Goal: Transaction & Acquisition: Purchase product/service

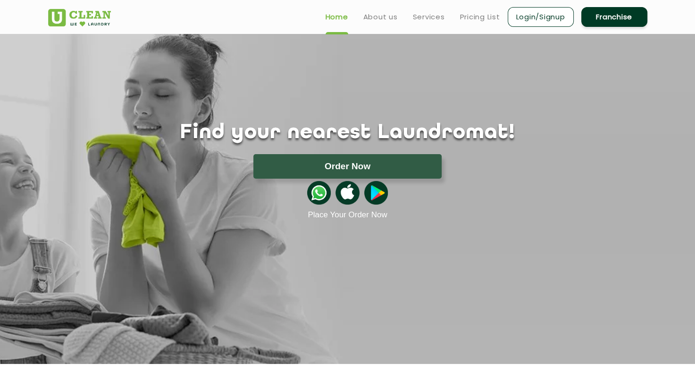
click at [489, 23] on ul "Home About us Services Pricing List Login/Signup Franchise" at bounding box center [482, 17] width 329 height 22
click at [487, 21] on link "Pricing List" at bounding box center [480, 16] width 40 height 11
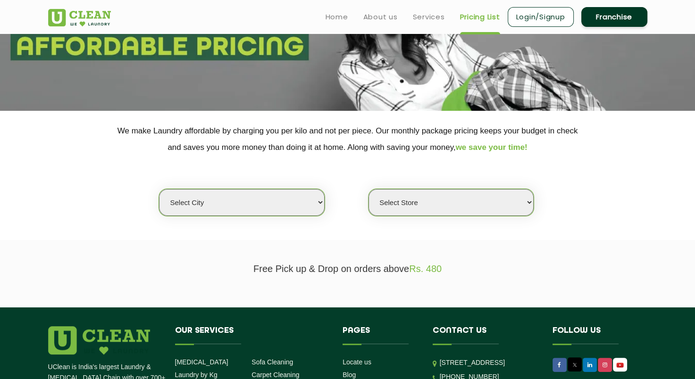
scroll to position [141, 0]
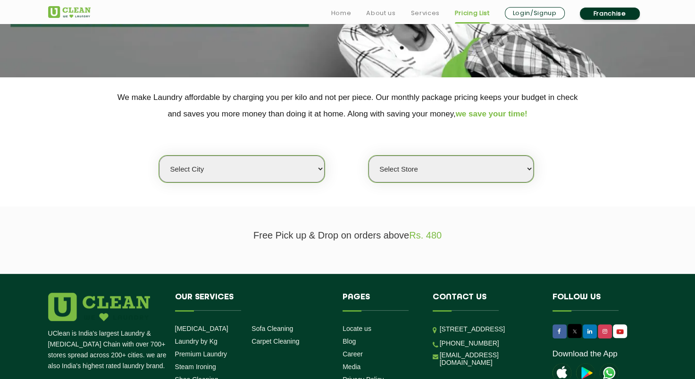
click at [294, 159] on select "Select city Aalo Abu Dhabi Agartala Agra Ahmedabad Akola Aligarh Alwar - UClean…" at bounding box center [241, 169] width 165 height 27
select select "170"
click at [159, 156] on select "Select city Aalo Abu Dhabi Agartala Agra Ahmedabad Akola Aligarh Alwar - UClean…" at bounding box center [241, 169] width 165 height 27
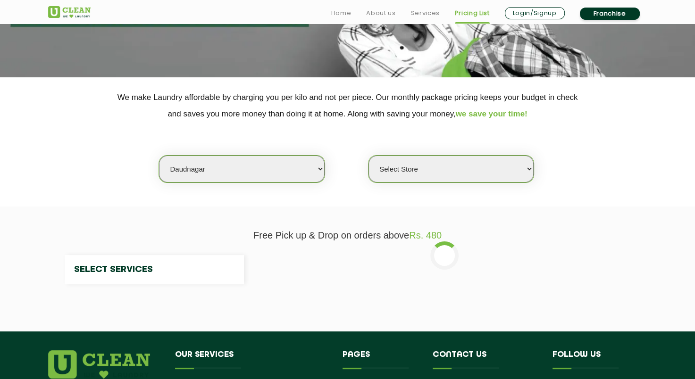
select select "0"
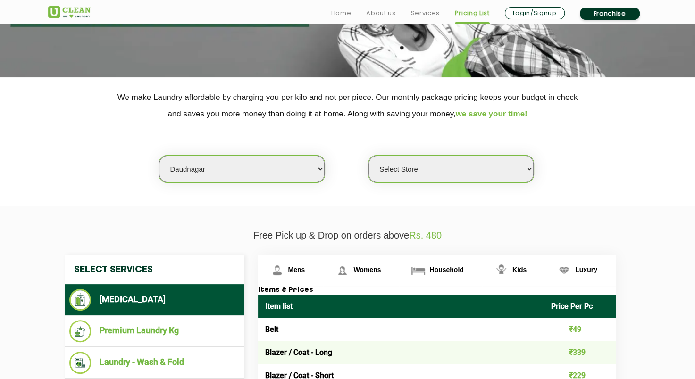
click at [262, 166] on select "Select city Aalo Abu Dhabi Agartala Agra Ahmedabad Akola Aligarh Alwar - UClean…" at bounding box center [241, 169] width 165 height 27
select select "28"
click at [159, 156] on select "Select city Aalo Abu Dhabi Agartala Agra Ahmedabad Akola Aligarh Alwar - UClean…" at bounding box center [241, 169] width 165 height 27
click at [436, 156] on select "Select Store UClean Suddhowala Dehradun UClean Subhash Nagar UClean ITBP Road U…" at bounding box center [450, 169] width 165 height 27
select select "328"
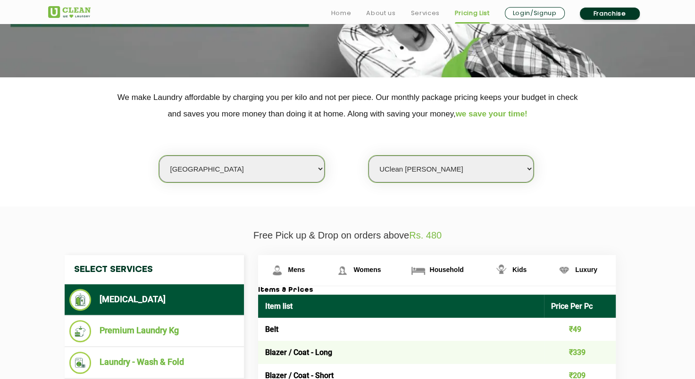
click at [368, 156] on select "Select Store UClean Suddhowala Dehradun UClean Subhash Nagar UClean ITBP Road U…" at bounding box center [450, 169] width 165 height 27
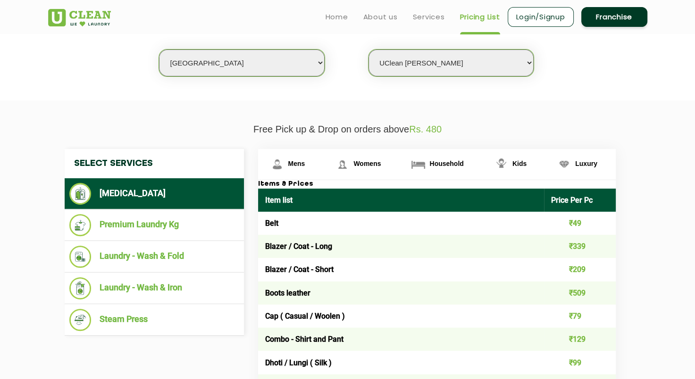
scroll to position [247, 0]
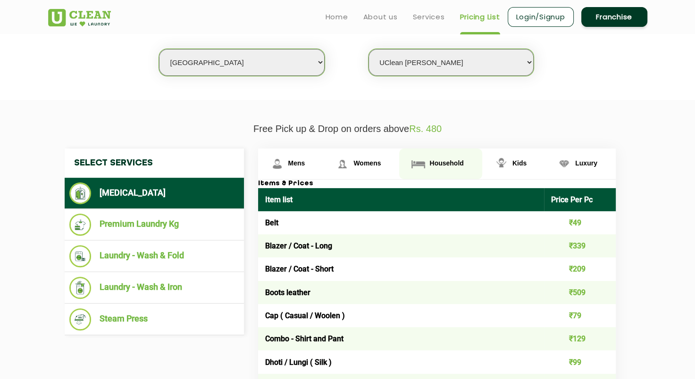
click at [442, 162] on span "Household" at bounding box center [446, 163] width 34 height 8
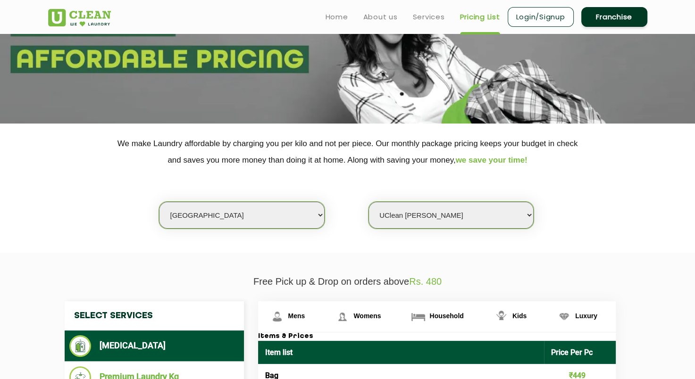
scroll to position [93, 0]
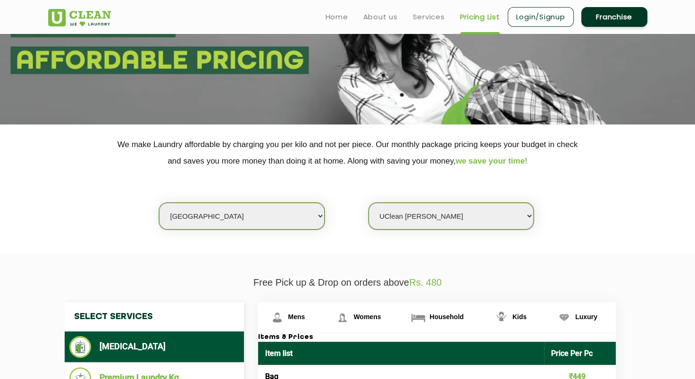
click at [537, 18] on link "Login/Signup" at bounding box center [540, 17] width 66 height 20
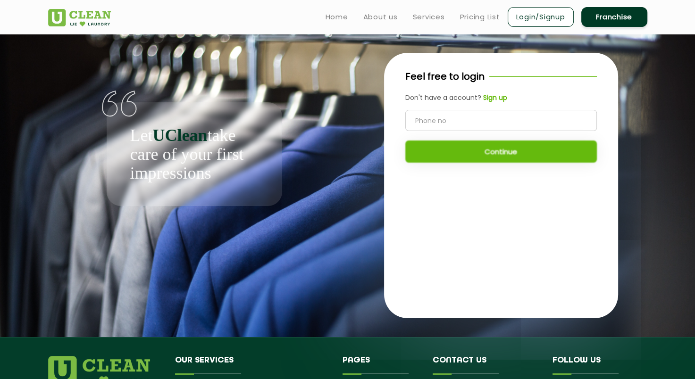
click at [518, 118] on input "tel" at bounding box center [500, 120] width 191 height 21
click at [509, 118] on input "tel" at bounding box center [500, 120] width 191 height 21
type input "9027968608"
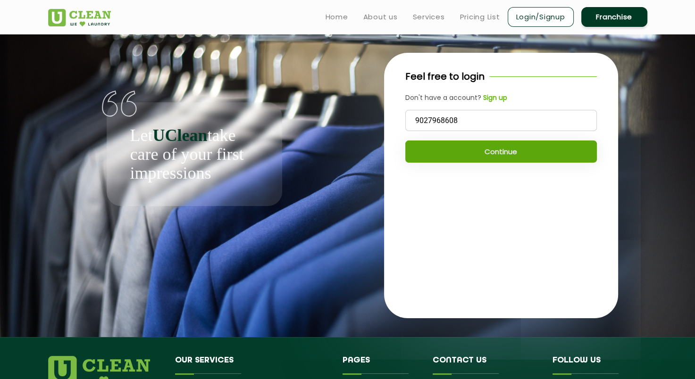
click at [505, 158] on button "Continue" at bounding box center [500, 152] width 191 height 22
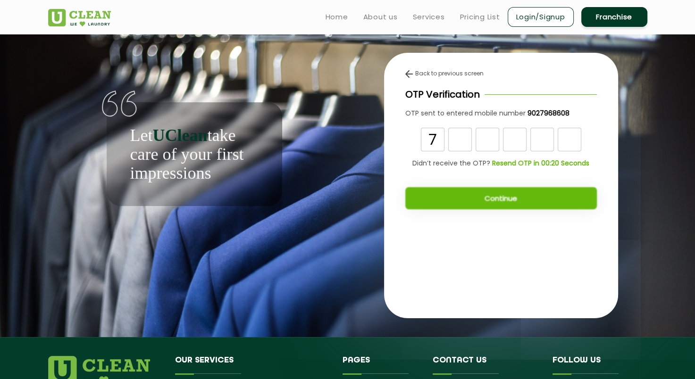
type input "7"
type input "1"
type input "6"
type input "8"
type input "4"
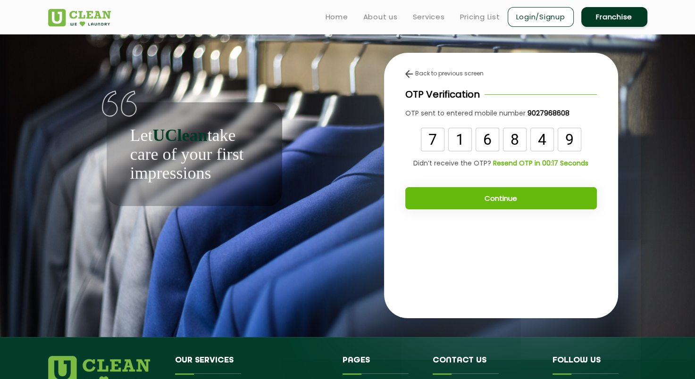
type input "9"
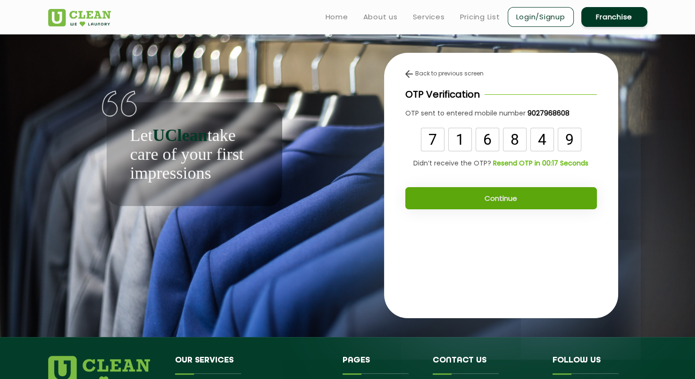
click at [457, 206] on button "Continue" at bounding box center [500, 198] width 191 height 22
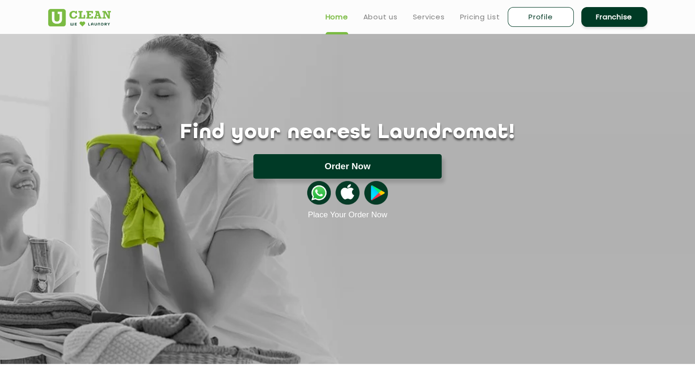
click at [392, 160] on button "Order Now" at bounding box center [347, 166] width 188 height 25
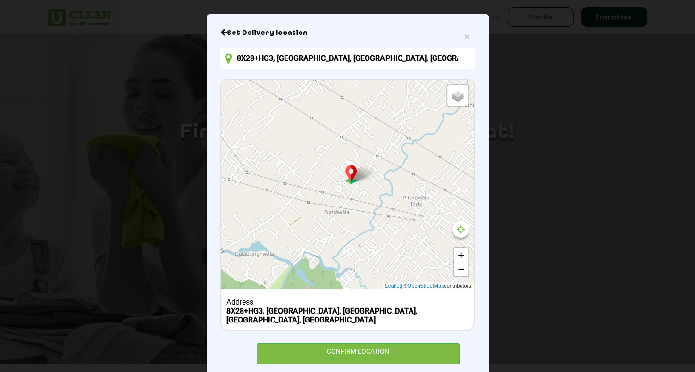
scroll to position [59, 0]
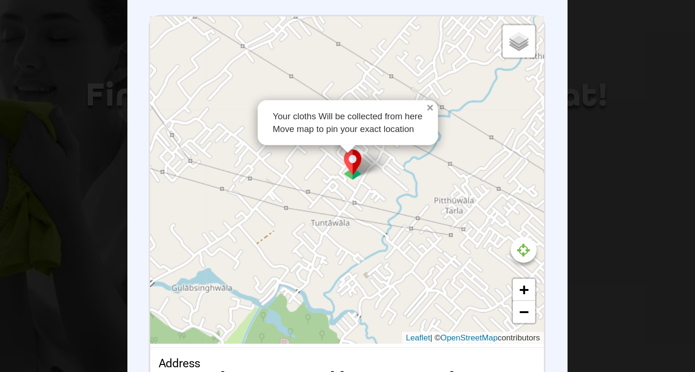
click at [397, 137] on link "×" at bounding box center [401, 138] width 8 height 7
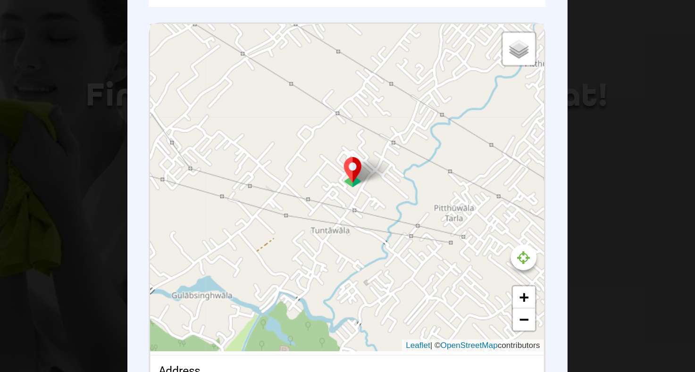
scroll to position [60, 0]
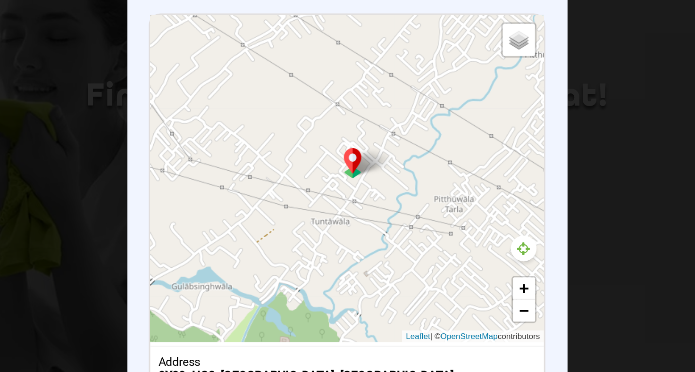
click at [458, 233] on icon at bounding box center [460, 229] width 8 height 9
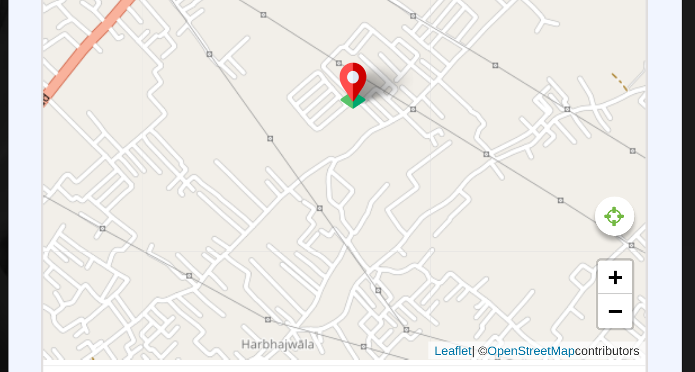
scroll to position [34, 0]
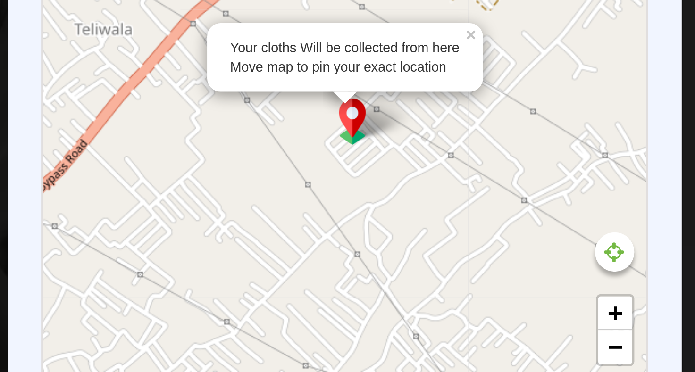
drag, startPoint x: 347, startPoint y: 201, endPoint x: 362, endPoint y: 206, distance: 15.2
click at [362, 206] on div "Your cloths Will be collected from here Move map to pin your exact location × D…" at bounding box center [347, 211] width 252 height 210
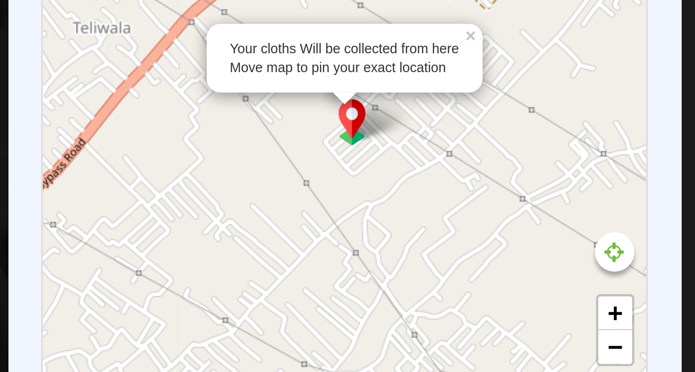
click at [360, 207] on div "Your cloths Will be collected from here Move map to pin your exact location × D…" at bounding box center [347, 211] width 252 height 210
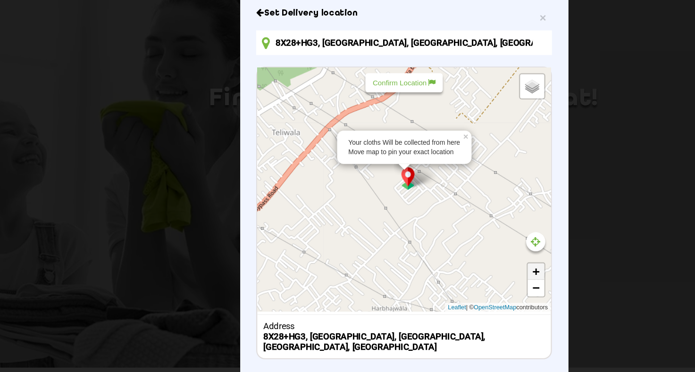
scroll to position [82, 0]
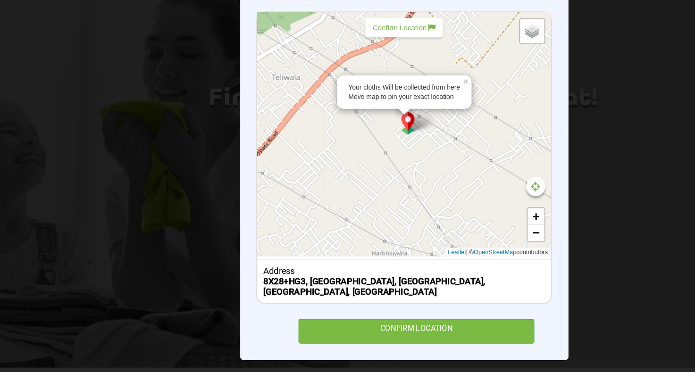
click at [350, 73] on p "Confirm Location" at bounding box center [347, 71] width 54 height 7
type input "8X28+H3R, [GEOGRAPHIC_DATA], [GEOGRAPHIC_DATA], [GEOGRAPHIC_DATA], [GEOGRAPHIC_…"
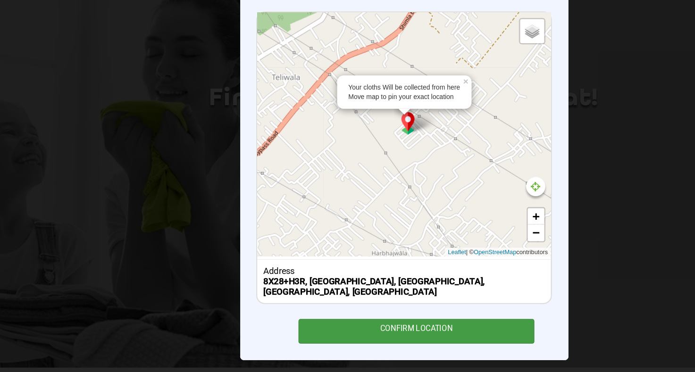
click at [356, 340] on div "CONFIRM LOCATION" at bounding box center [358, 332] width 203 height 21
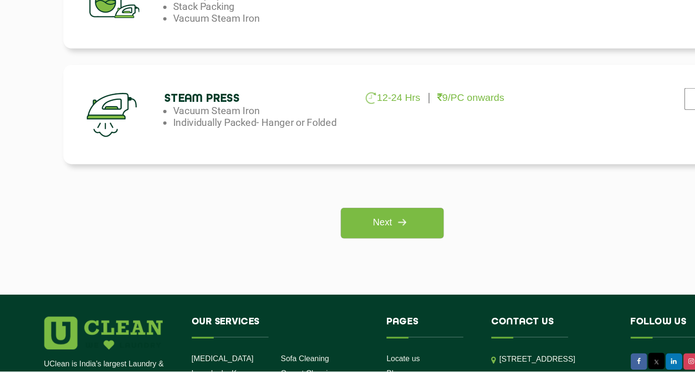
scroll to position [659, 0]
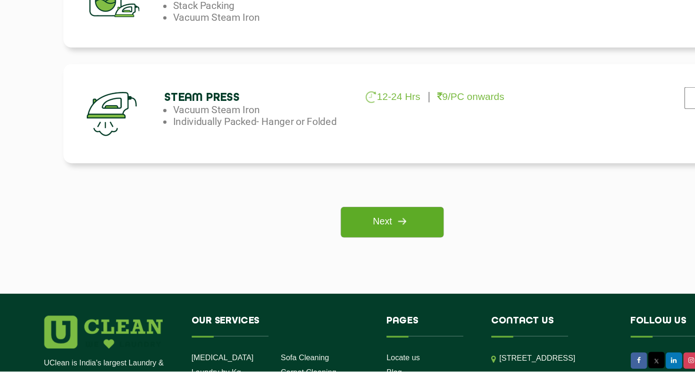
click at [339, 254] on link "Next" at bounding box center [347, 244] width 88 height 26
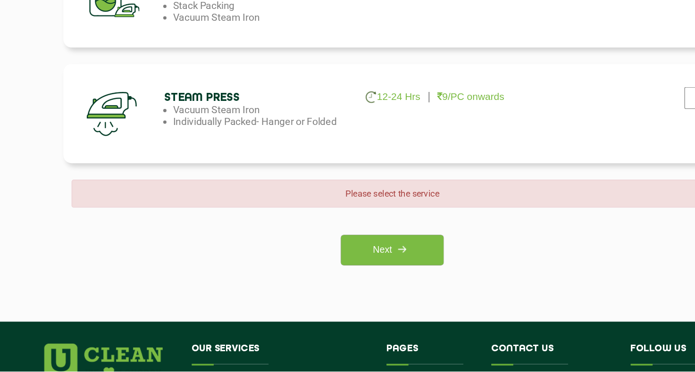
click at [220, 175] on div "Steam Press 12-24 Hrs 9/PC onwards Vacuum Steam Iron Individually Packed- Hange…" at bounding box center [348, 150] width 566 height 85
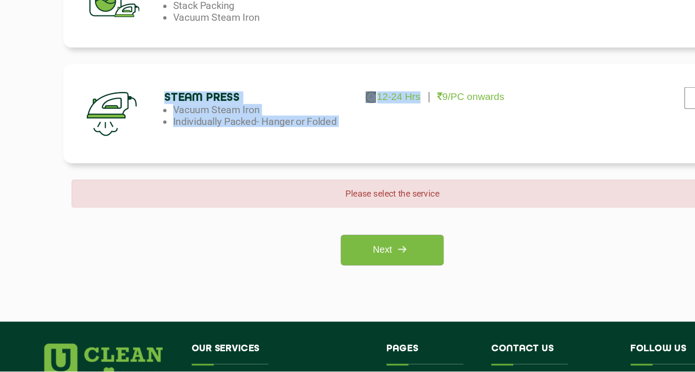
drag, startPoint x: 143, startPoint y: 149, endPoint x: 367, endPoint y: 143, distance: 224.5
click at [367, 143] on div "Steam Press 12-24 Hrs 9/PC onwards Vacuum Steam Iron Individually Packed- Hange…" at bounding box center [348, 150] width 566 height 85
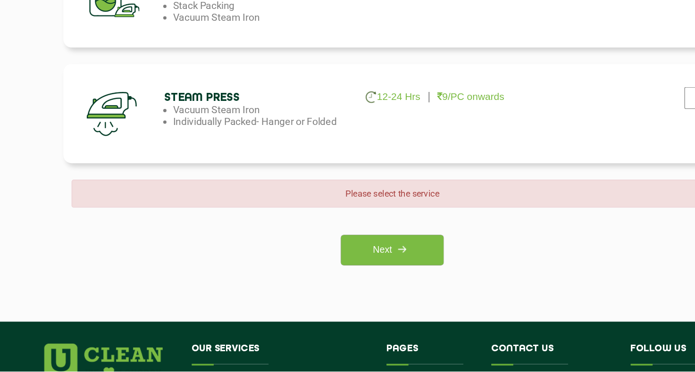
click at [367, 143] on div "Steam Press 12-24 Hrs 9/PC onwards Vacuum Steam Iron Individually Packed- Hange…" at bounding box center [348, 150] width 566 height 85
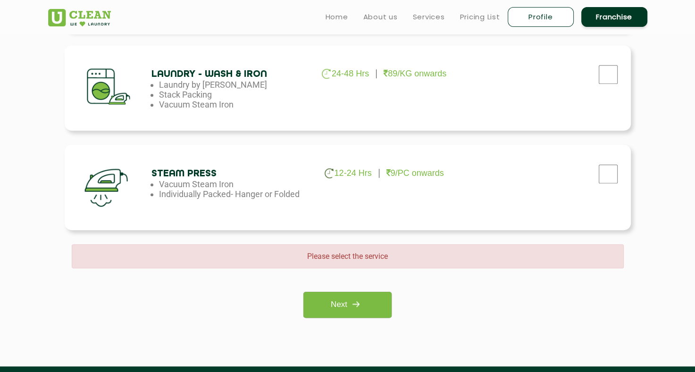
scroll to position [621, 0]
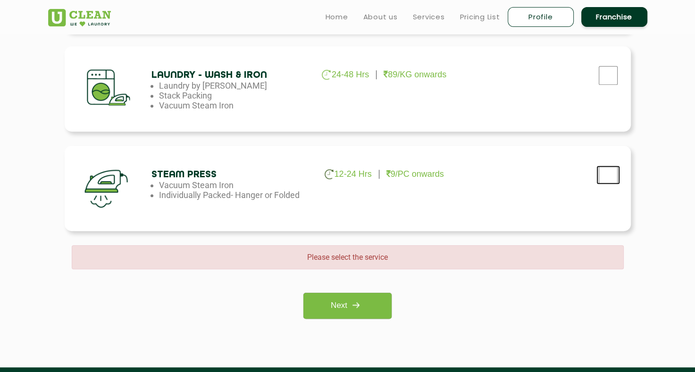
click at [606, 183] on input "checkbox" at bounding box center [608, 175] width 24 height 19
checkbox input "true"
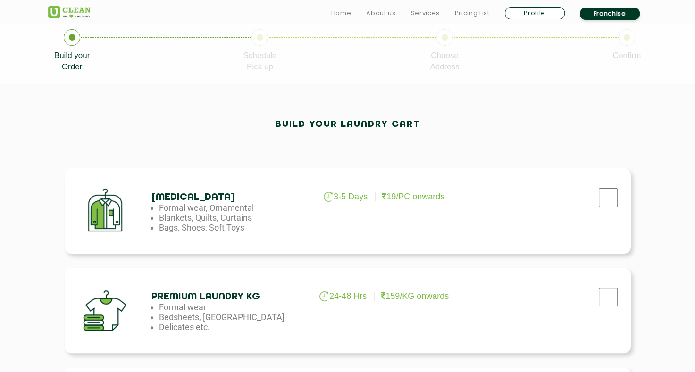
scroll to position [200, 0]
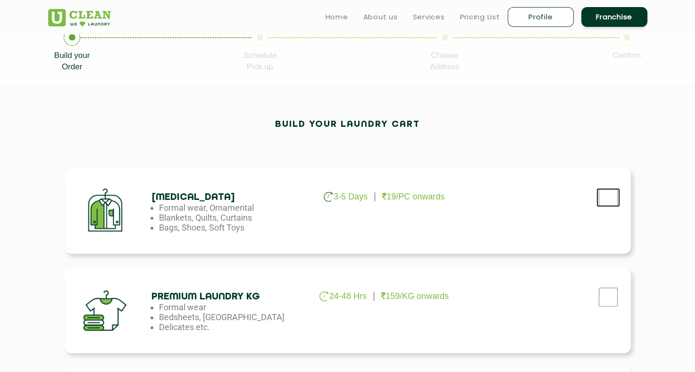
click at [610, 192] on input "checkbox" at bounding box center [608, 197] width 24 height 19
checkbox input "true"
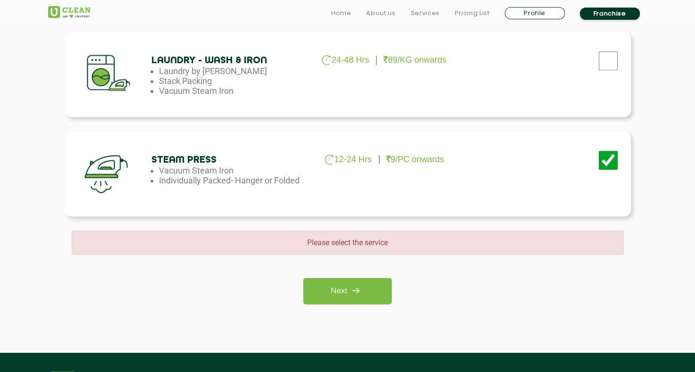
scroll to position [638, 0]
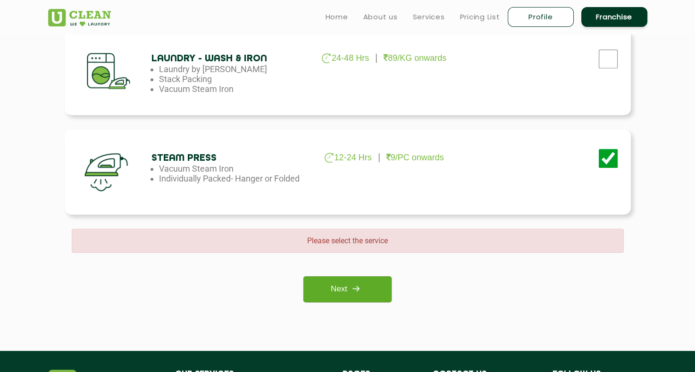
click at [361, 288] on img at bounding box center [355, 288] width 17 height 17
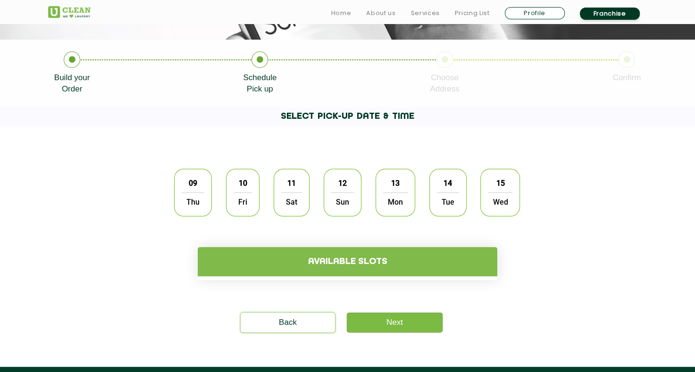
scroll to position [179, 0]
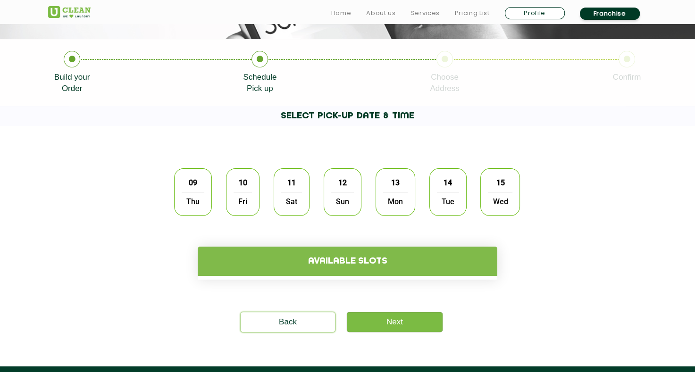
click at [240, 180] on span "10" at bounding box center [243, 183] width 18 height 18
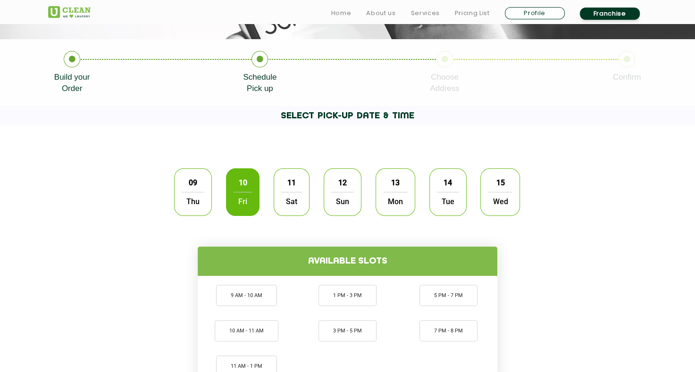
click at [192, 172] on div "09 Thu" at bounding box center [193, 192] width 38 height 48
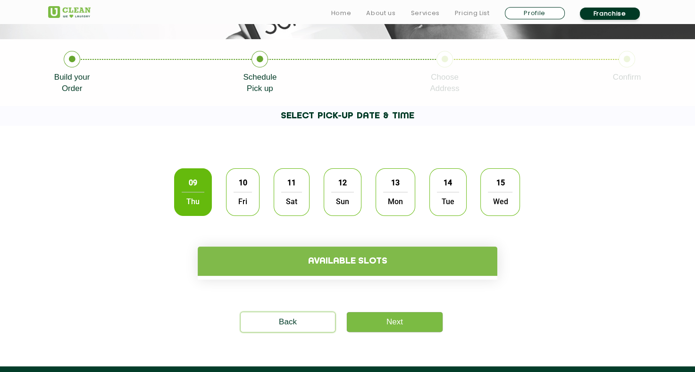
click at [252, 187] on div "10 Fri" at bounding box center [242, 192] width 33 height 48
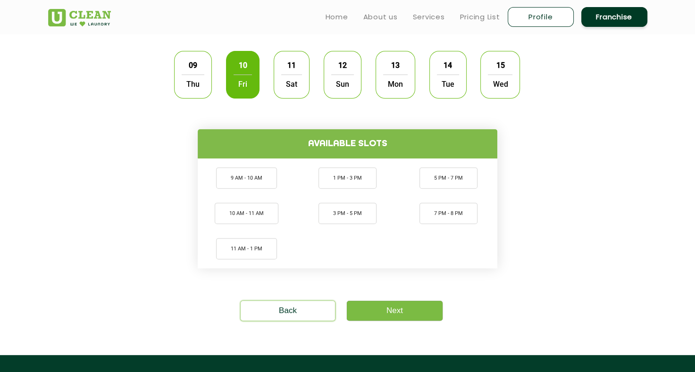
scroll to position [297, 0]
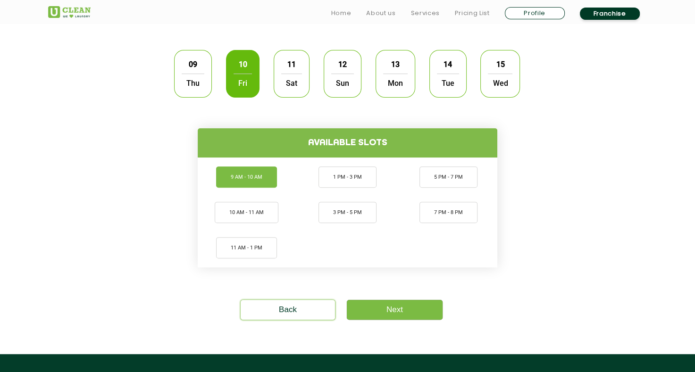
click at [238, 175] on li "9 AM - 10 AM" at bounding box center [246, 176] width 61 height 21
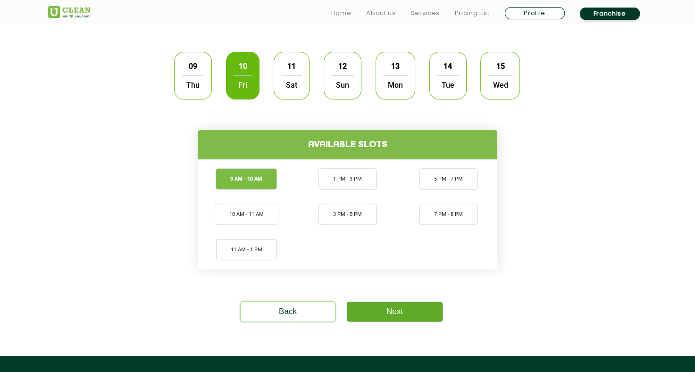
scroll to position [296, 0]
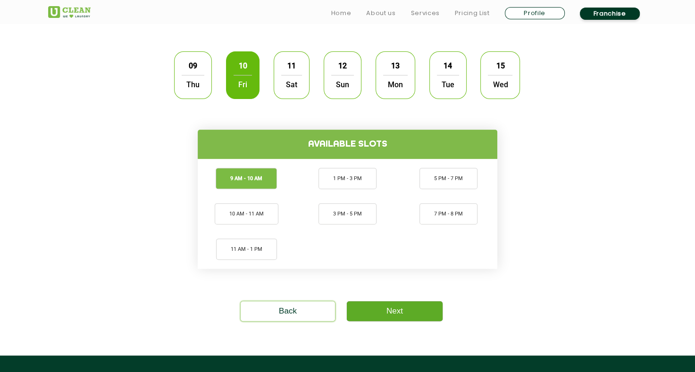
click at [396, 306] on link "Next" at bounding box center [395, 311] width 96 height 20
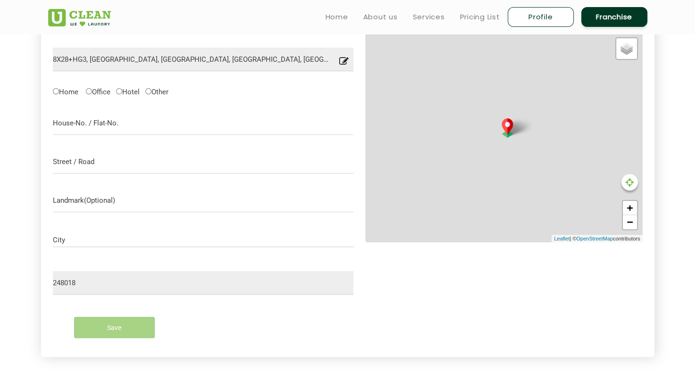
scroll to position [298, 0]
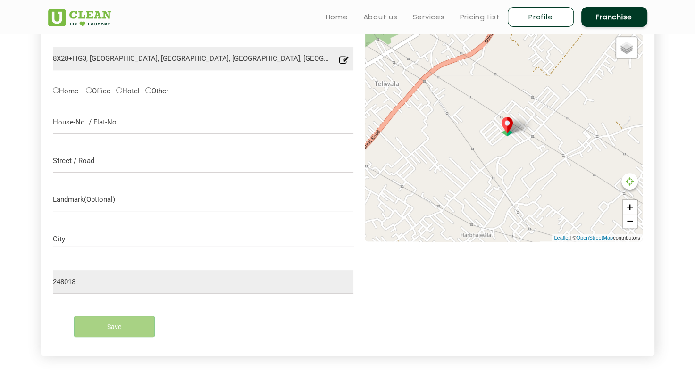
click at [68, 88] on label "Home" at bounding box center [65, 90] width 25 height 10
click at [59, 88] on input "Home" at bounding box center [56, 90] width 6 height 6
radio input "true"
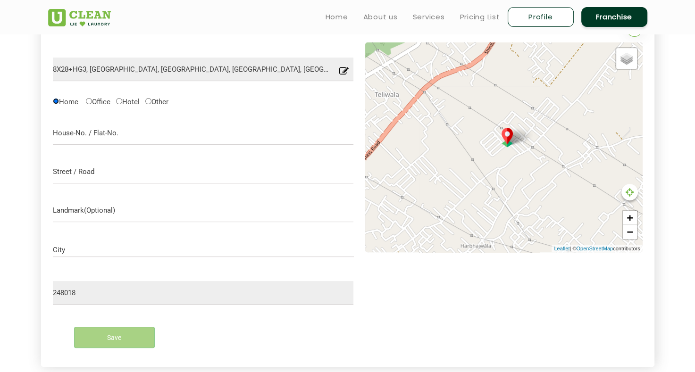
scroll to position [287, 0]
click at [626, 195] on icon at bounding box center [629, 192] width 8 height 9
type input "Save"
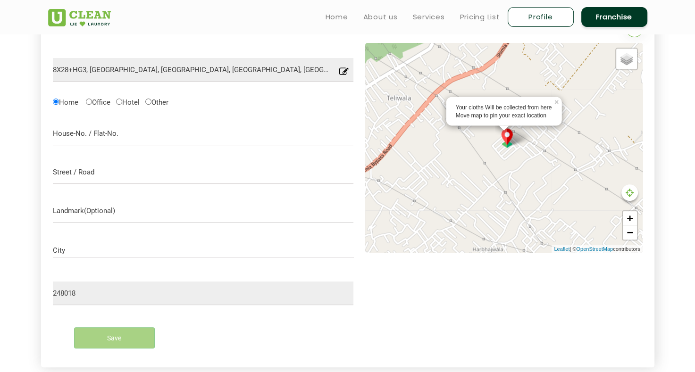
drag, startPoint x: 509, startPoint y: 140, endPoint x: 519, endPoint y: 143, distance: 10.9
click at [519, 143] on div "Your cloths Will be collected from here Move map to pin your exact location × D…" at bounding box center [503, 148] width 277 height 210
click at [510, 57] on p "Confirm Location" at bounding box center [504, 55] width 54 height 7
type input "8X28+H3R, [GEOGRAPHIC_DATA], [GEOGRAPHIC_DATA], [GEOGRAPHIC_DATA], [GEOGRAPHIC_…"
type input "Save"
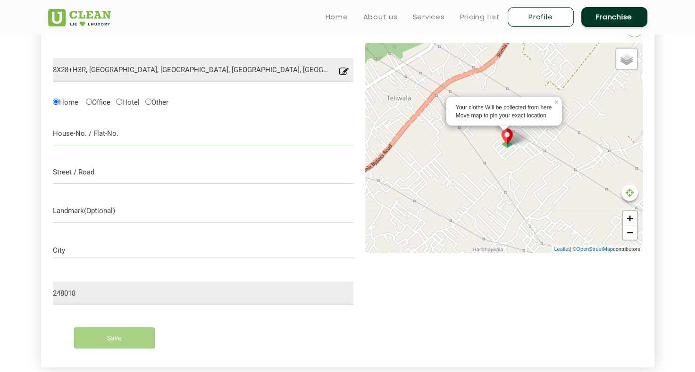
click at [199, 123] on input "text" at bounding box center [203, 134] width 301 height 24
click at [202, 130] on input "text" at bounding box center [203, 134] width 301 height 24
click at [42, 140] on div "Add New Address 8X28+[GEOGRAPHIC_DATA], [GEOGRAPHIC_DATA] Location you have ent…" at bounding box center [347, 189] width 613 height 356
click at [85, 170] on input "text" at bounding box center [203, 172] width 301 height 24
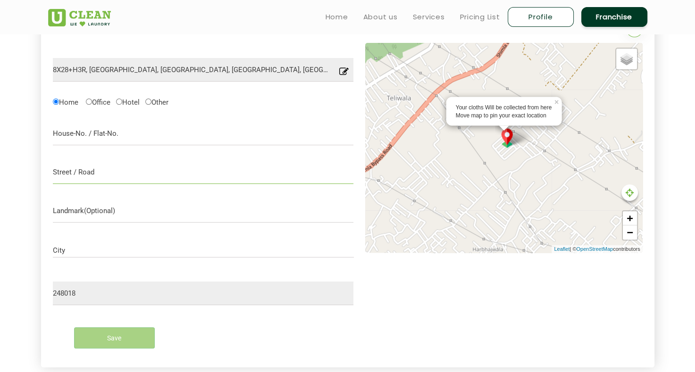
type input "m"
type input "M"
type input "H"
click at [124, 134] on input "text" at bounding box center [203, 134] width 301 height 24
type input "M"
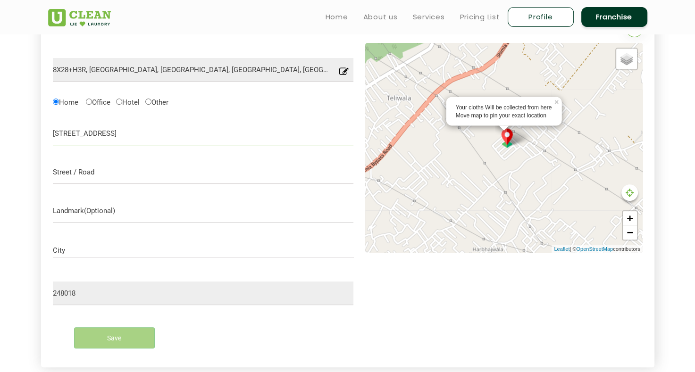
type input "[STREET_ADDRESS]"
click at [142, 167] on input "text" at bounding box center [203, 172] width 301 height 24
click at [126, 170] on input "text" at bounding box center [203, 172] width 301 height 24
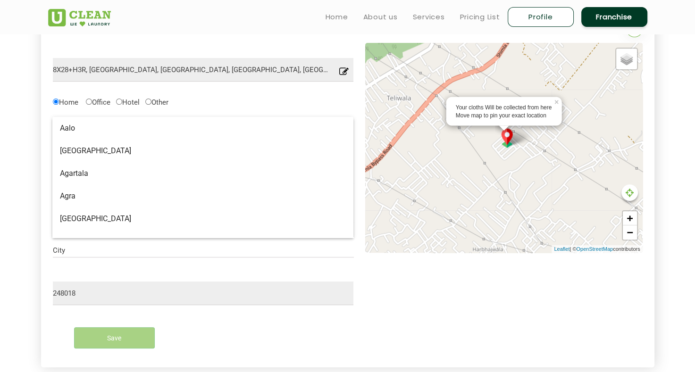
click at [177, 247] on input "City" at bounding box center [203, 251] width 301 height 8
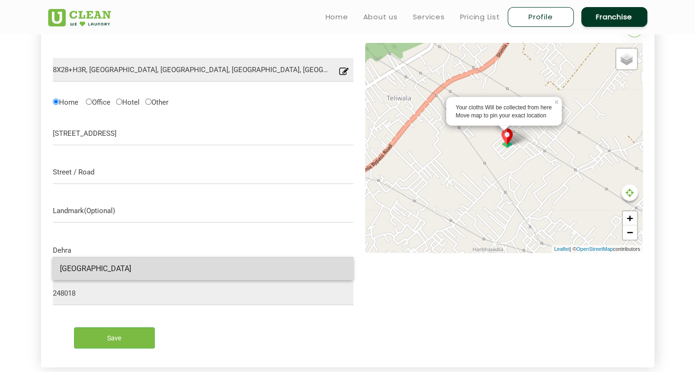
click at [172, 266] on span "[GEOGRAPHIC_DATA]" at bounding box center [203, 268] width 286 height 9
type input "[GEOGRAPHIC_DATA]"
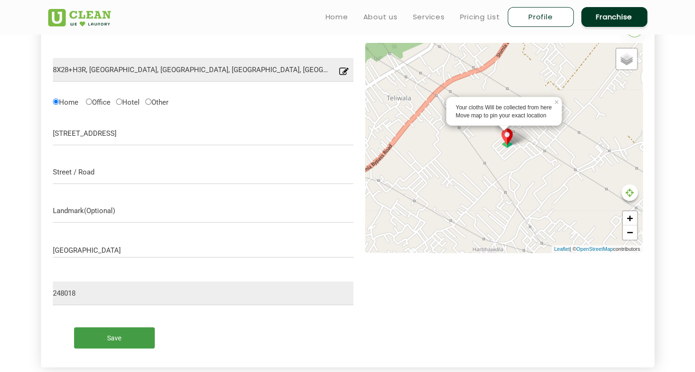
click at [113, 343] on input "Save" at bounding box center [114, 337] width 81 height 21
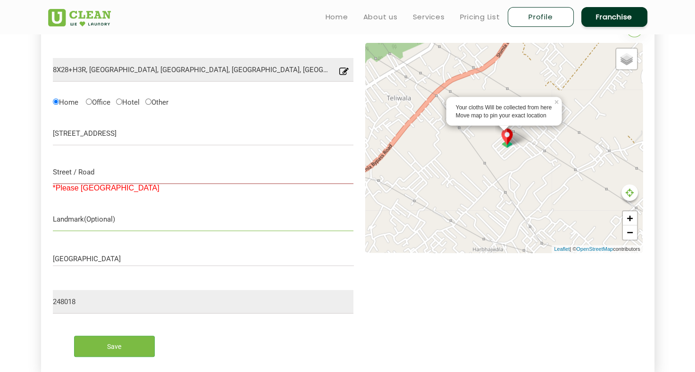
click at [141, 220] on input "text" at bounding box center [203, 219] width 301 height 24
type input "j"
type input "Regal heritage"
click at [82, 178] on input "text" at bounding box center [203, 172] width 301 height 24
type input "Harbhjawala"
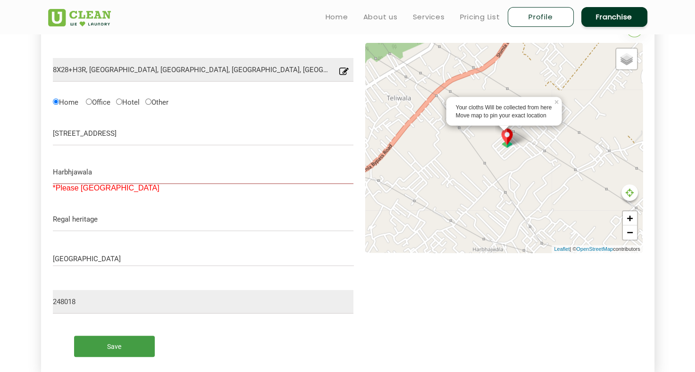
click at [113, 343] on input "Save" at bounding box center [114, 346] width 81 height 21
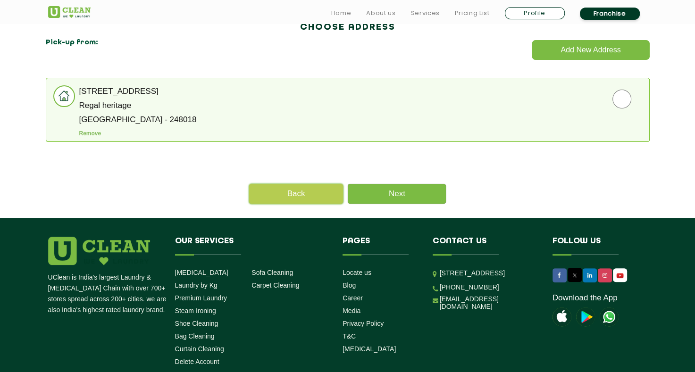
scroll to position [256, 0]
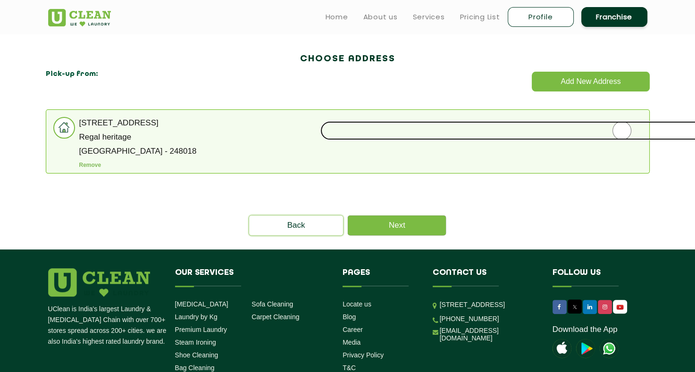
click at [632, 134] on input "radio" at bounding box center [621, 130] width 603 height 19
radio input "true"
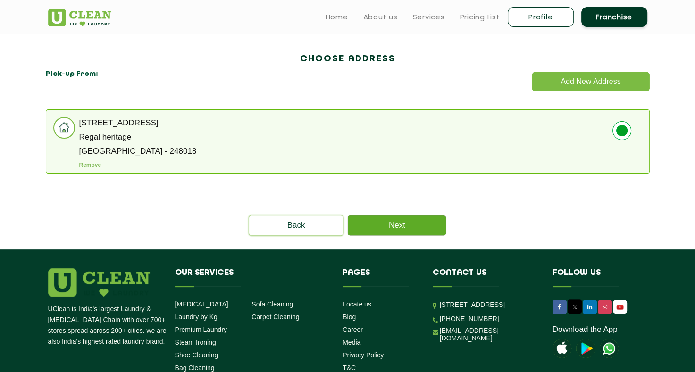
click at [396, 223] on link "Next" at bounding box center [397, 225] width 98 height 20
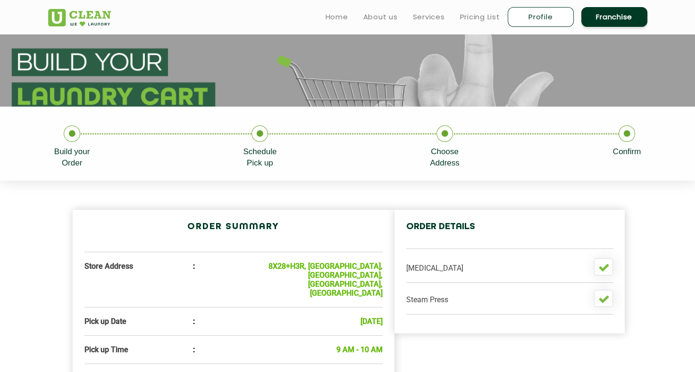
scroll to position [111, 0]
click at [74, 128] on icon at bounding box center [72, 133] width 17 height 17
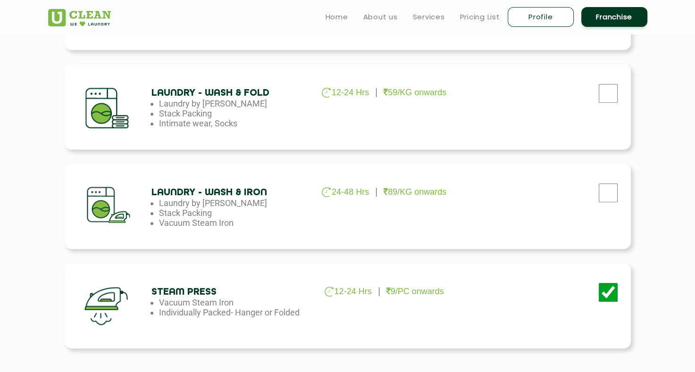
scroll to position [504, 0]
click at [240, 210] on li "Stack Packing" at bounding box center [235, 213] width 153 height 10
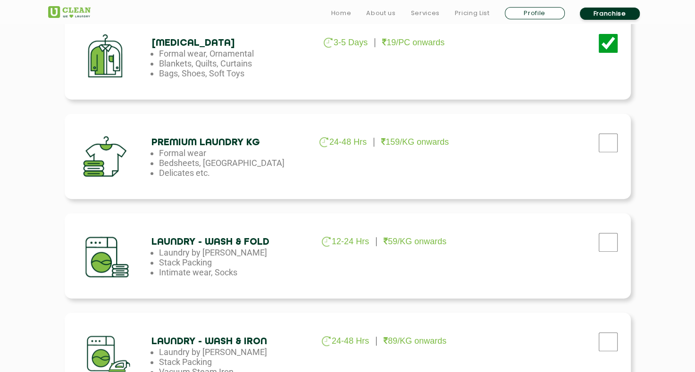
scroll to position [356, 0]
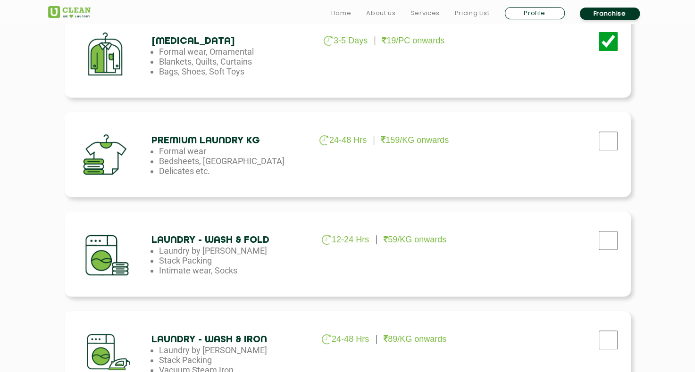
click at [43, 205] on div "[MEDICAL_DATA] 3-5 Days 19/PC onwards Formal wear, Ornamental Blankets, Quilts,…" at bounding box center [347, 278] width 613 height 589
click at [63, 209] on div "[MEDICAL_DATA] 3-5 Days 19/PC onwards Formal wear, Ornamental Blankets, Quilts,…" at bounding box center [347, 278] width 613 height 589
click at [70, 200] on div "[MEDICAL_DATA] 3-5 Days 19/PC onwards Formal wear, Ornamental Blankets, Quilts,…" at bounding box center [348, 253] width 566 height 483
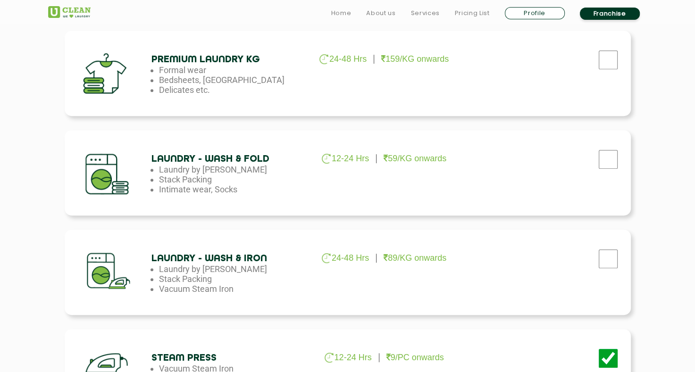
scroll to position [438, 0]
click at [94, 124] on div "[MEDICAL_DATA] 3-5 Days 19/PC onwards Formal wear, Ornamental Blankets, Quilts,…" at bounding box center [348, 172] width 566 height 483
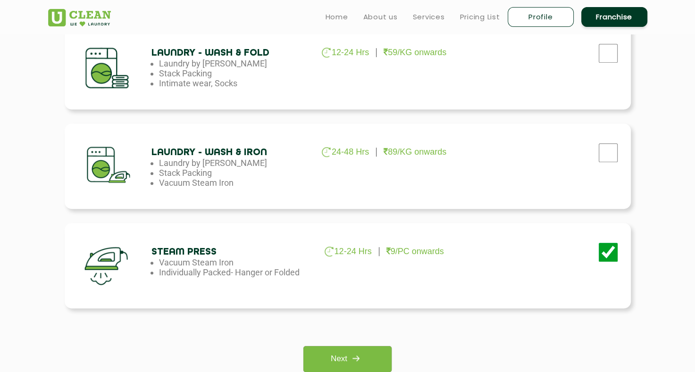
scroll to position [536, 0]
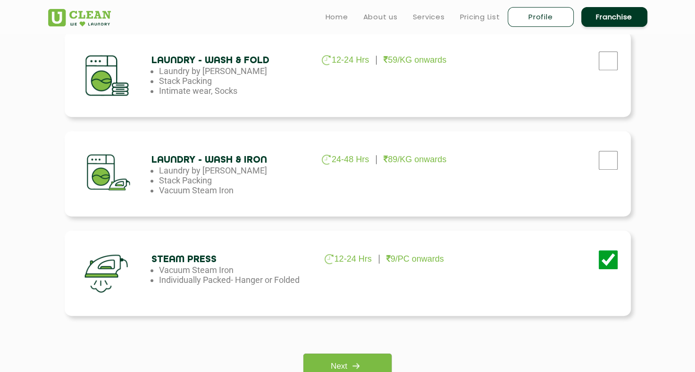
click at [383, 122] on div "[MEDICAL_DATA] 3-5 Days 19/PC onwards Formal wear, Ornamental Blankets, Quilts,…" at bounding box center [348, 74] width 566 height 483
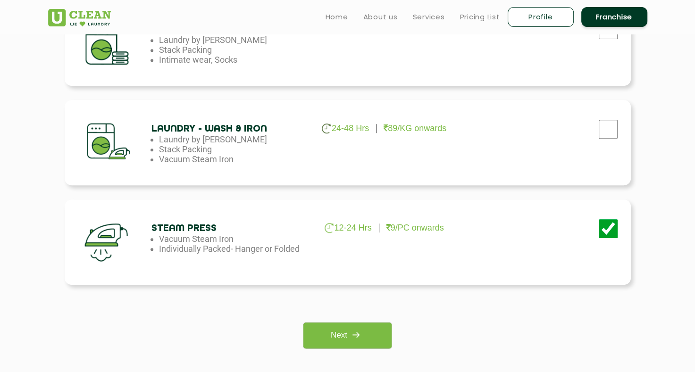
scroll to position [563, 0]
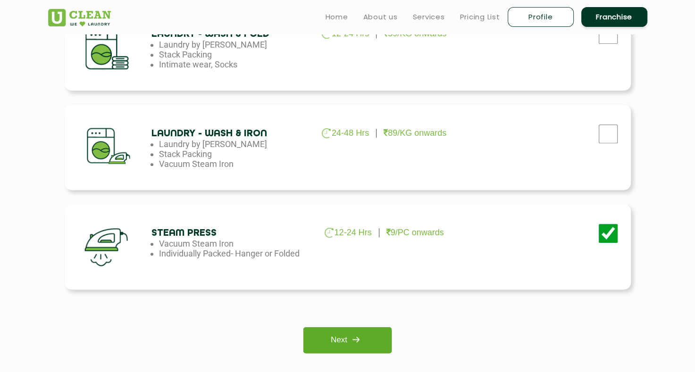
click at [375, 334] on link "Next" at bounding box center [347, 340] width 88 height 26
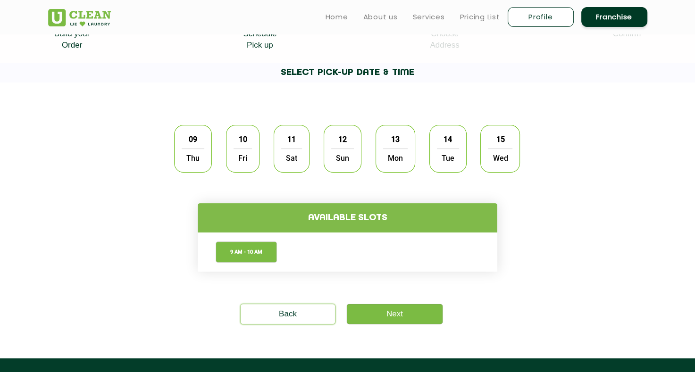
scroll to position [223, 0]
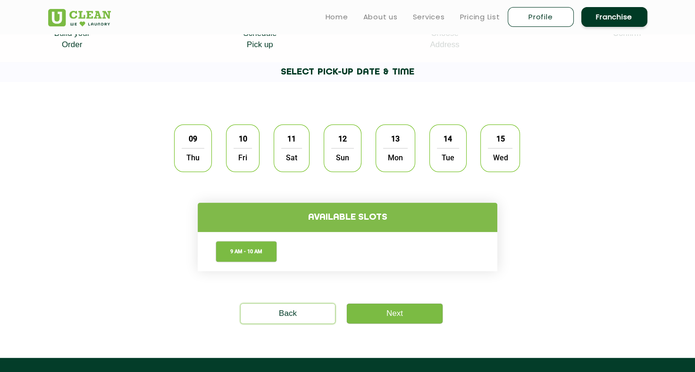
click at [238, 141] on span "10" at bounding box center [243, 139] width 18 height 18
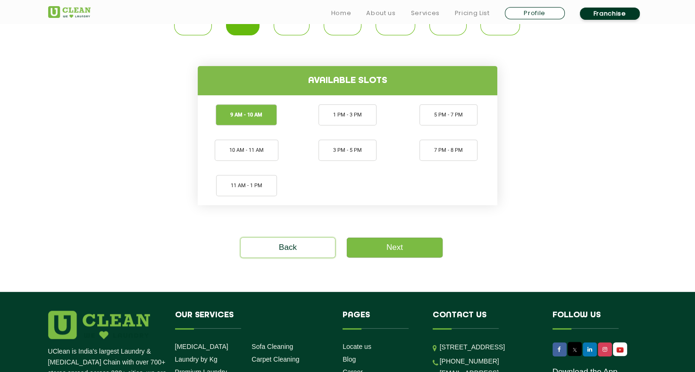
scroll to position [360, 0]
click at [385, 242] on link "Next" at bounding box center [395, 247] width 96 height 20
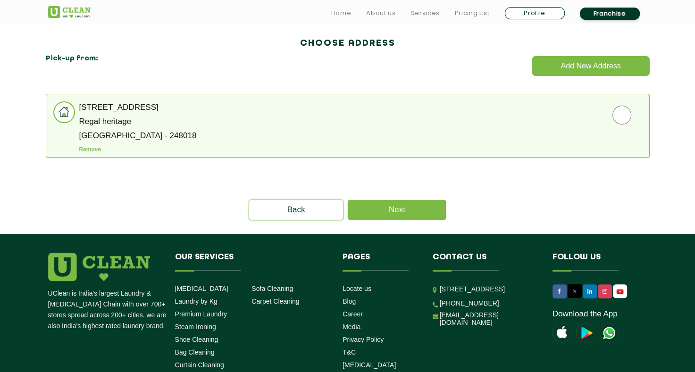
scroll to position [273, 0]
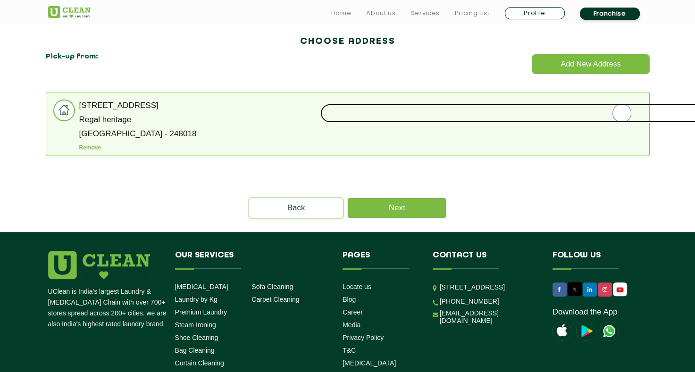
click at [615, 106] on input "radio" at bounding box center [621, 113] width 603 height 19
radio input "true"
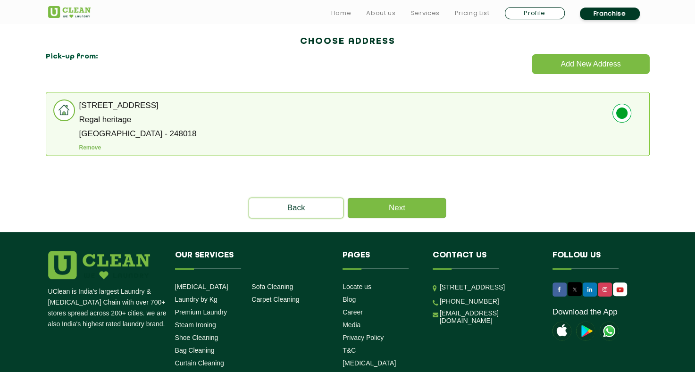
click at [113, 134] on p "[GEOGRAPHIC_DATA] - 248018" at bounding box center [364, 133] width 570 height 7
click at [61, 113] on img at bounding box center [64, 110] width 20 height 20
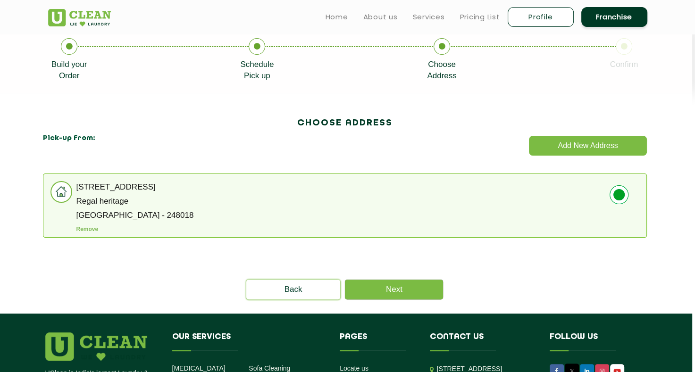
scroll to position [191, 3]
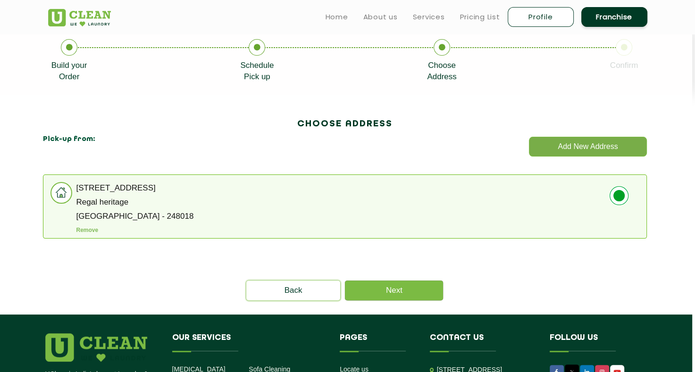
click at [556, 145] on button "Add New Address" at bounding box center [587, 147] width 117 height 20
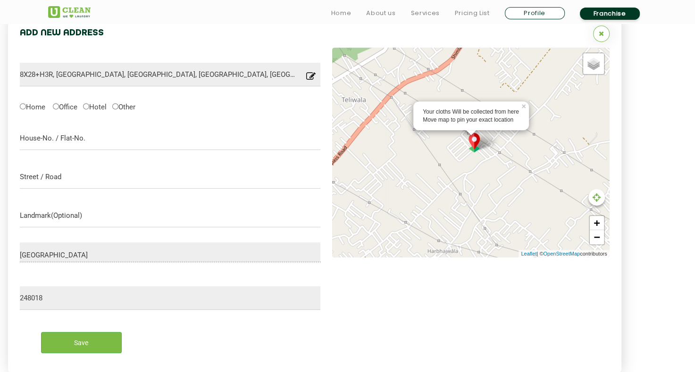
scroll to position [423, 33]
click at [139, 309] on form "8X28+H3R, [GEOGRAPHIC_DATA], [GEOGRAPHIC_DATA], [GEOGRAPHIC_DATA], [GEOGRAPHIC_…" at bounding box center [170, 203] width 301 height 313
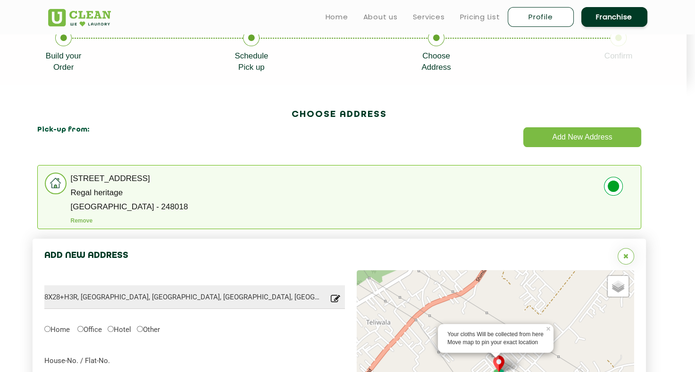
scroll to position [198, 8]
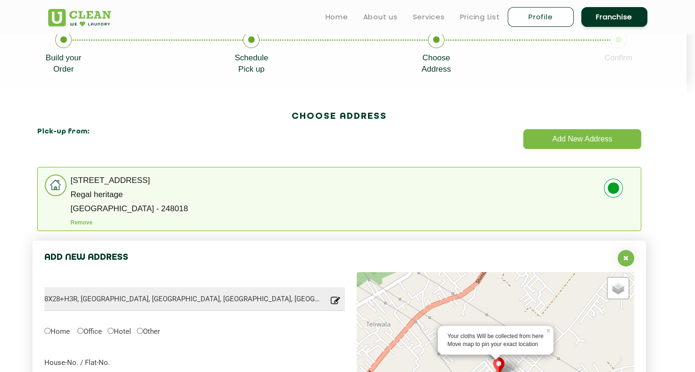
click at [623, 251] on div at bounding box center [625, 258] width 17 height 17
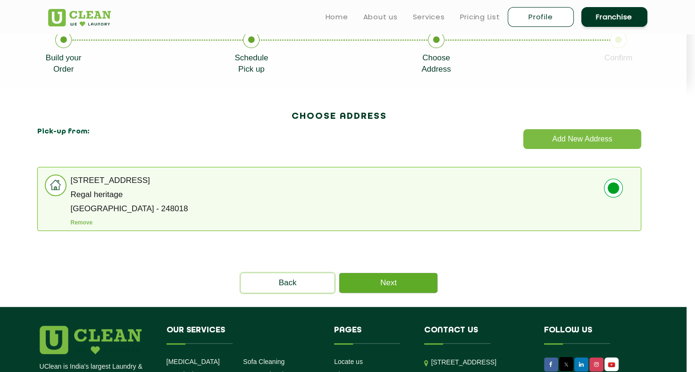
click at [390, 283] on link "Next" at bounding box center [388, 283] width 98 height 20
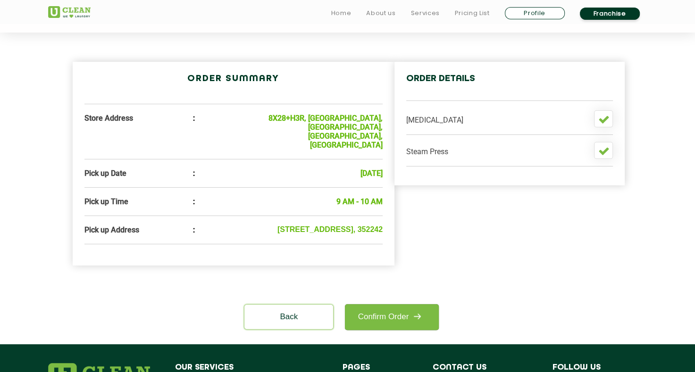
scroll to position [260, 0]
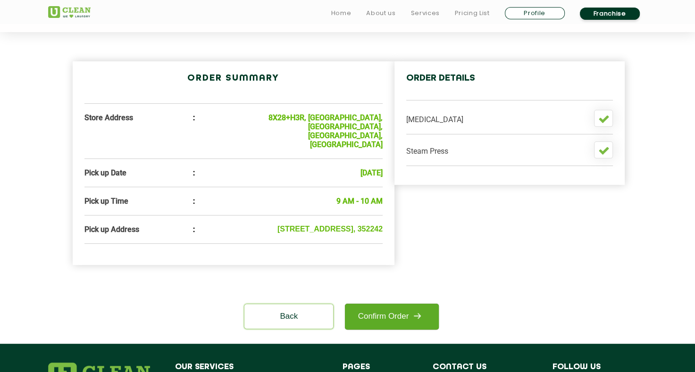
click at [390, 306] on link "Confirm Order" at bounding box center [391, 317] width 93 height 26
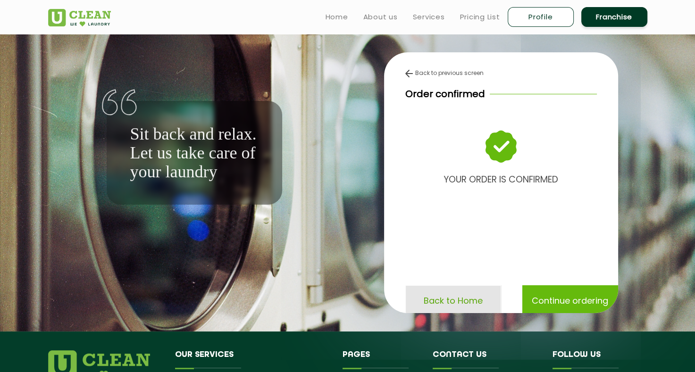
click at [459, 309] on p "Back to Home" at bounding box center [452, 300] width 59 height 17
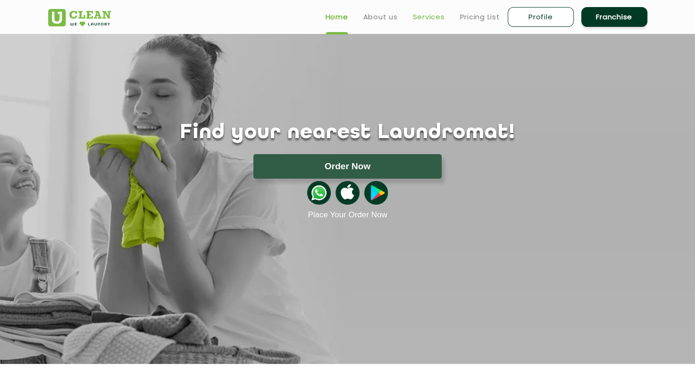
click at [435, 21] on link "Services" at bounding box center [429, 16] width 32 height 11
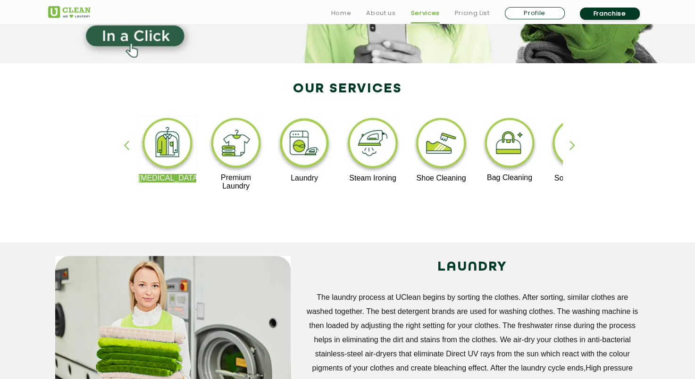
scroll to position [175, 0]
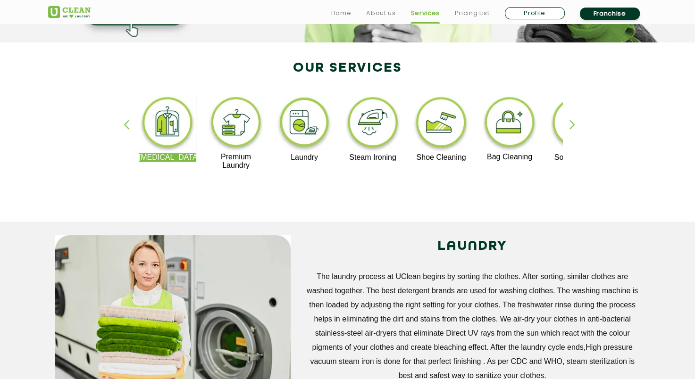
click at [440, 120] on img at bounding box center [441, 124] width 58 height 58
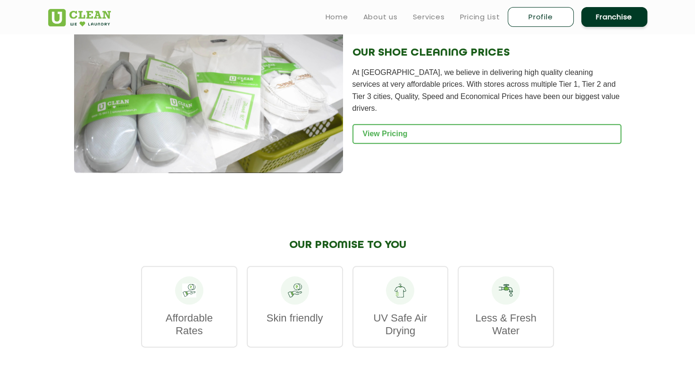
scroll to position [967, 0]
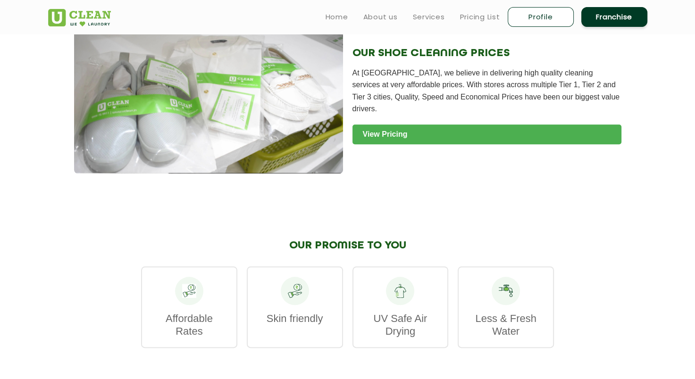
click at [451, 129] on link "View Pricing" at bounding box center [486, 134] width 269 height 20
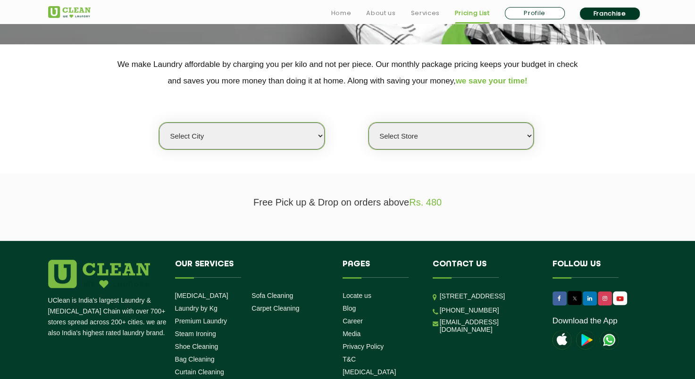
scroll to position [177, 0]
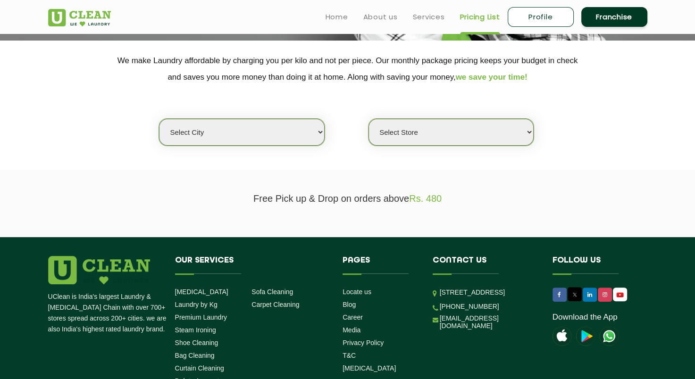
click at [294, 135] on select "Select city Aalo Abu Dhabi Agartala Agra Ahmedabad Akola Aligarh Alwar - UClean…" at bounding box center [241, 132] width 165 height 27
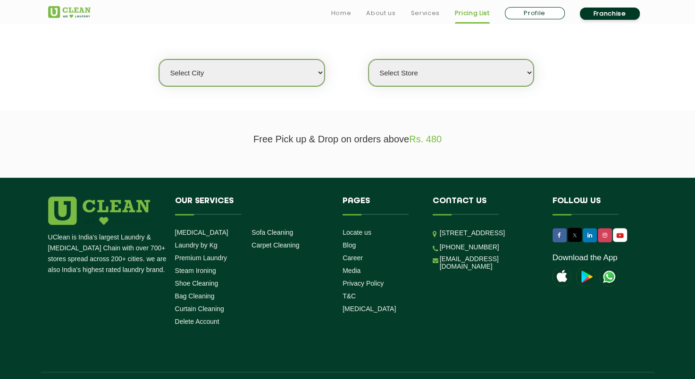
scroll to position [238, 0]
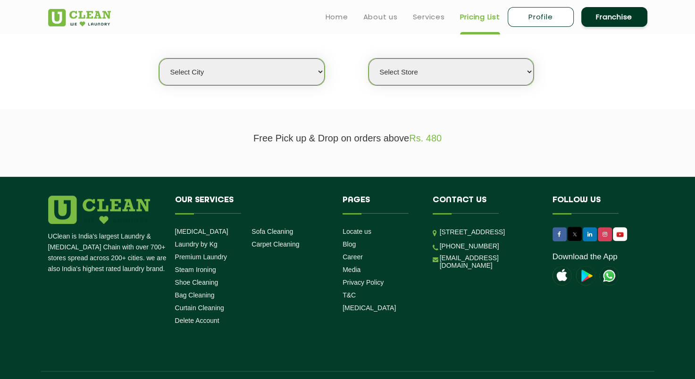
click at [292, 69] on select "Select city Aalo Abu Dhabi Agartala Agra Ahmedabad Akola Aligarh Alwar - UClean…" at bounding box center [241, 71] width 165 height 27
select select "28"
click at [159, 58] on select "Select city Aalo Abu Dhabi Agartala Agra Ahmedabad Akola Aligarh Alwar - UClean…" at bounding box center [241, 71] width 165 height 27
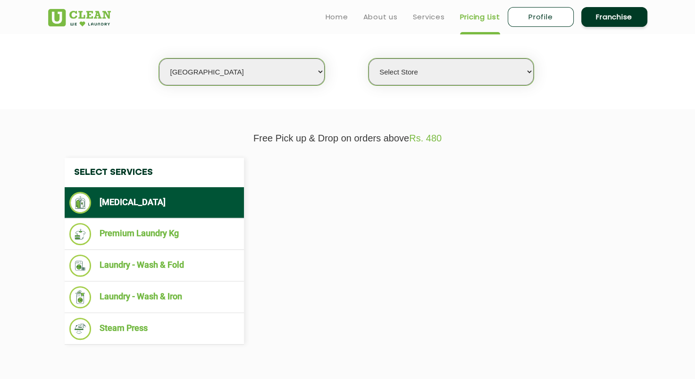
select select "0"
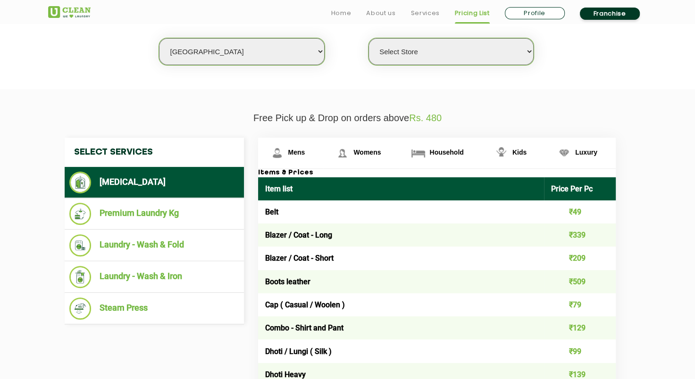
scroll to position [260, 0]
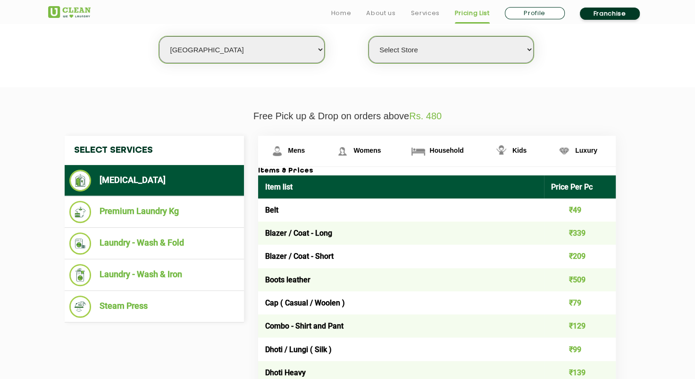
click at [424, 50] on select "Select Store UClean Suddhowala Dehradun UClean Subhash Nagar UClean ITBP Road U…" at bounding box center [450, 49] width 165 height 27
click at [328, 83] on section "We make Laundry affordable by charging you per kilo and not per piece. Our mont…" at bounding box center [347, 22] width 695 height 129
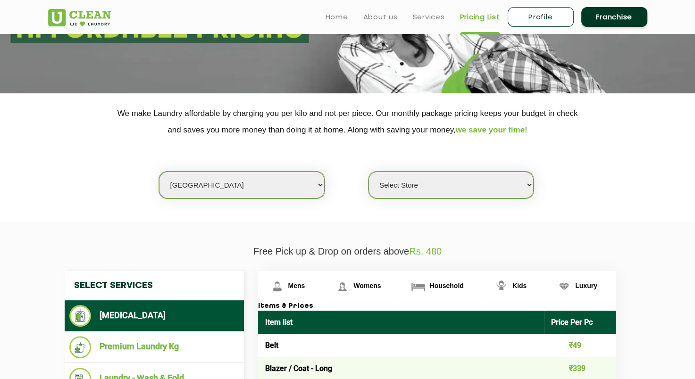
scroll to position [0, 0]
